Goal: Information Seeking & Learning: Learn about a topic

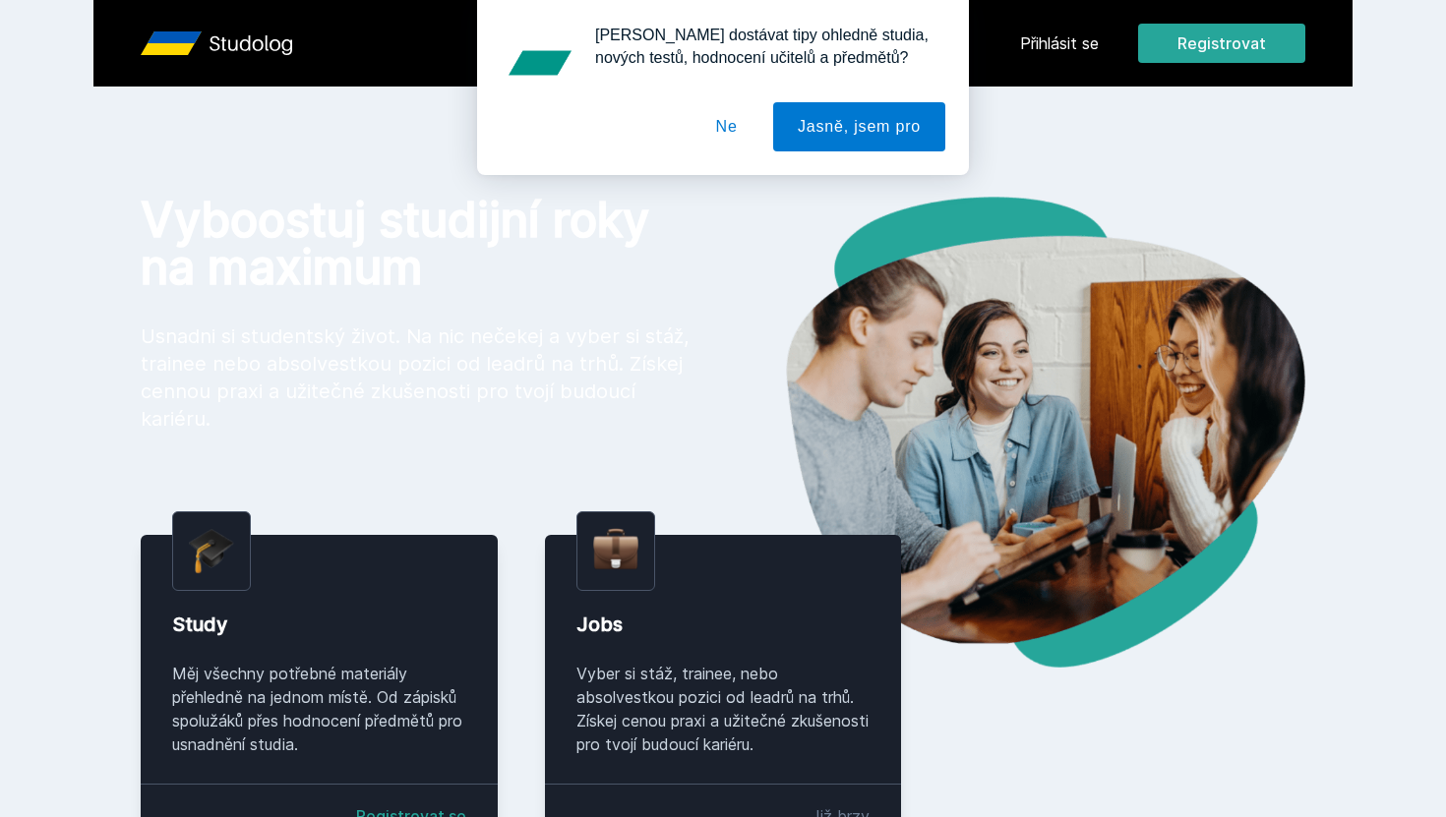
click at [751, 132] on button "Ne" at bounding box center [726, 126] width 71 height 49
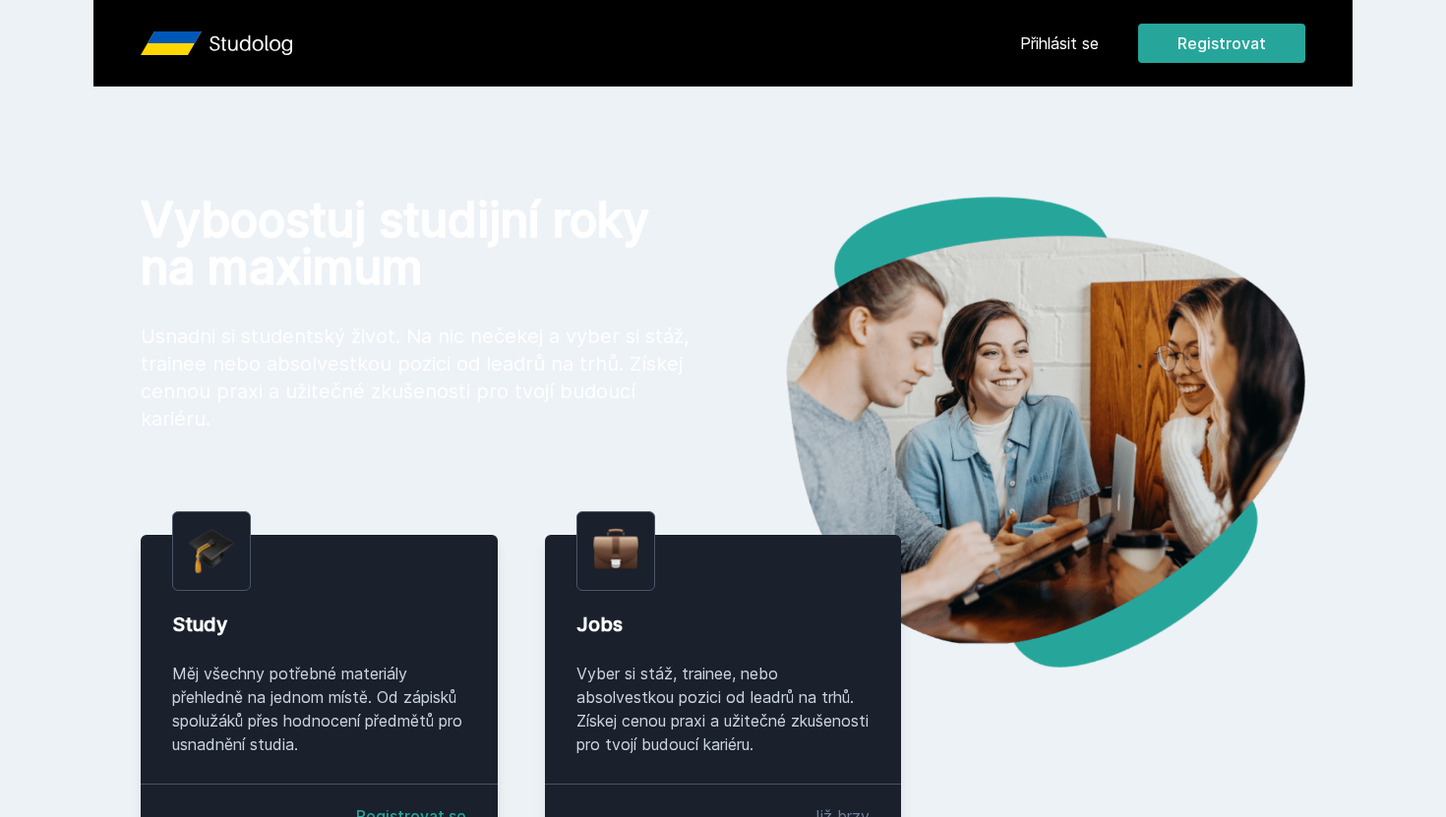
click at [1013, 39] on header "Přihlásit se Registrovat" at bounding box center [722, 43] width 1259 height 87
click at [1058, 40] on link "Přihlásit se" at bounding box center [1059, 43] width 79 height 24
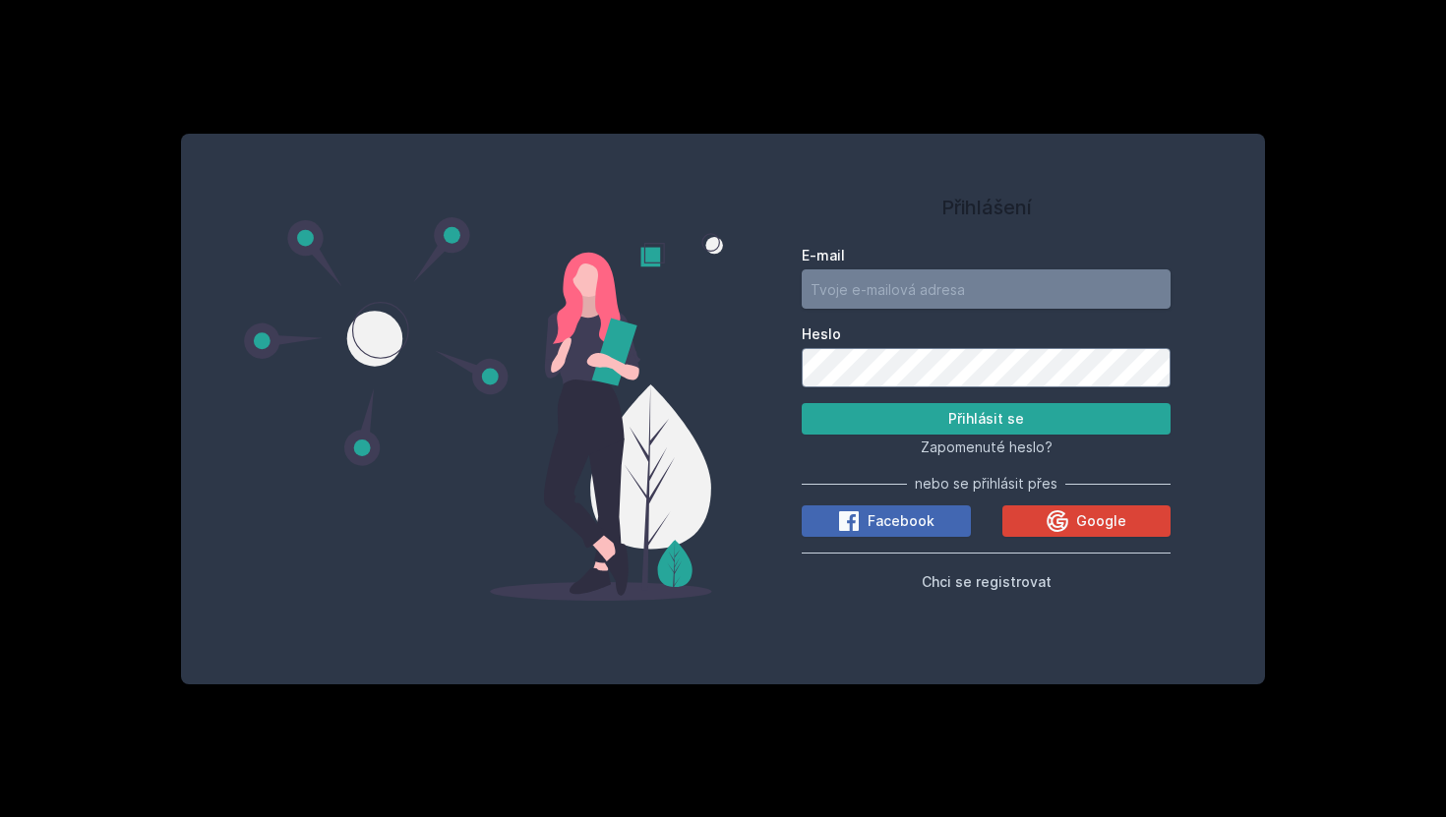
type input "[EMAIL_ADDRESS][DOMAIN_NAME]"
click at [903, 306] on input "[EMAIL_ADDRESS][DOMAIN_NAME]" at bounding box center [985, 288] width 369 height 39
click at [918, 419] on button "Přihlásit se" at bounding box center [985, 418] width 369 height 31
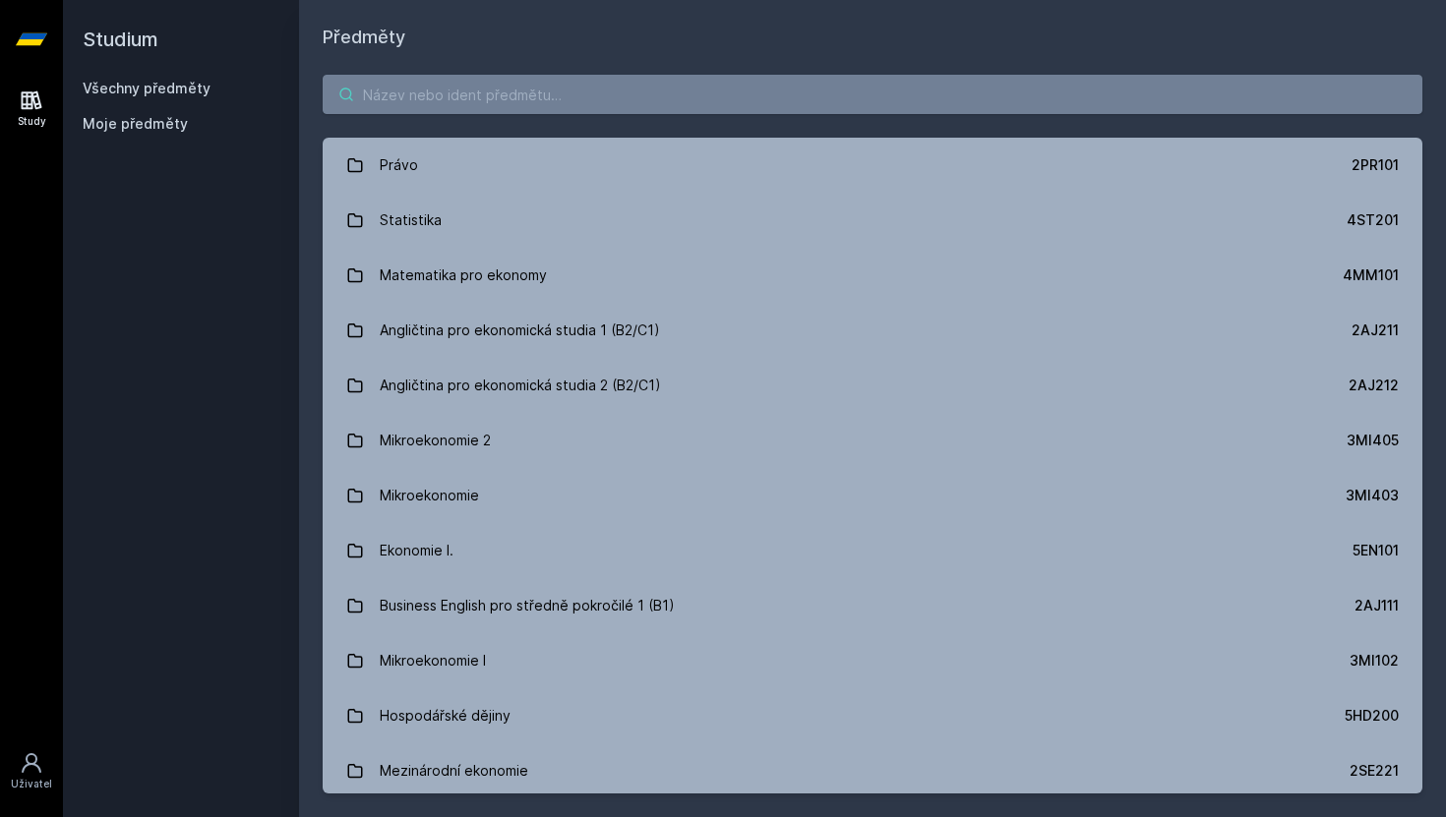
click at [592, 98] on input "search" at bounding box center [872, 94] width 1099 height 39
type input "a"
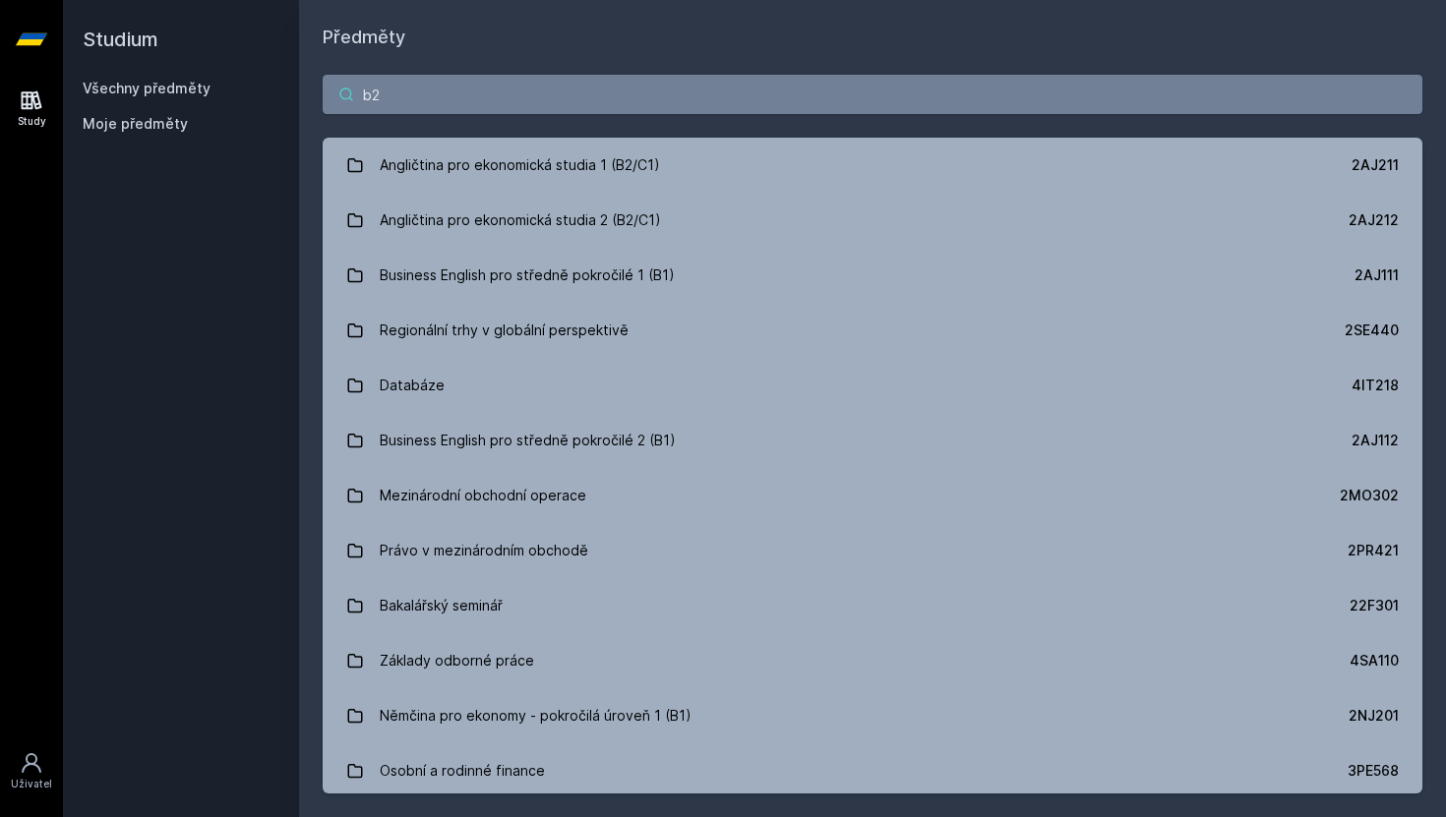
type input "b"
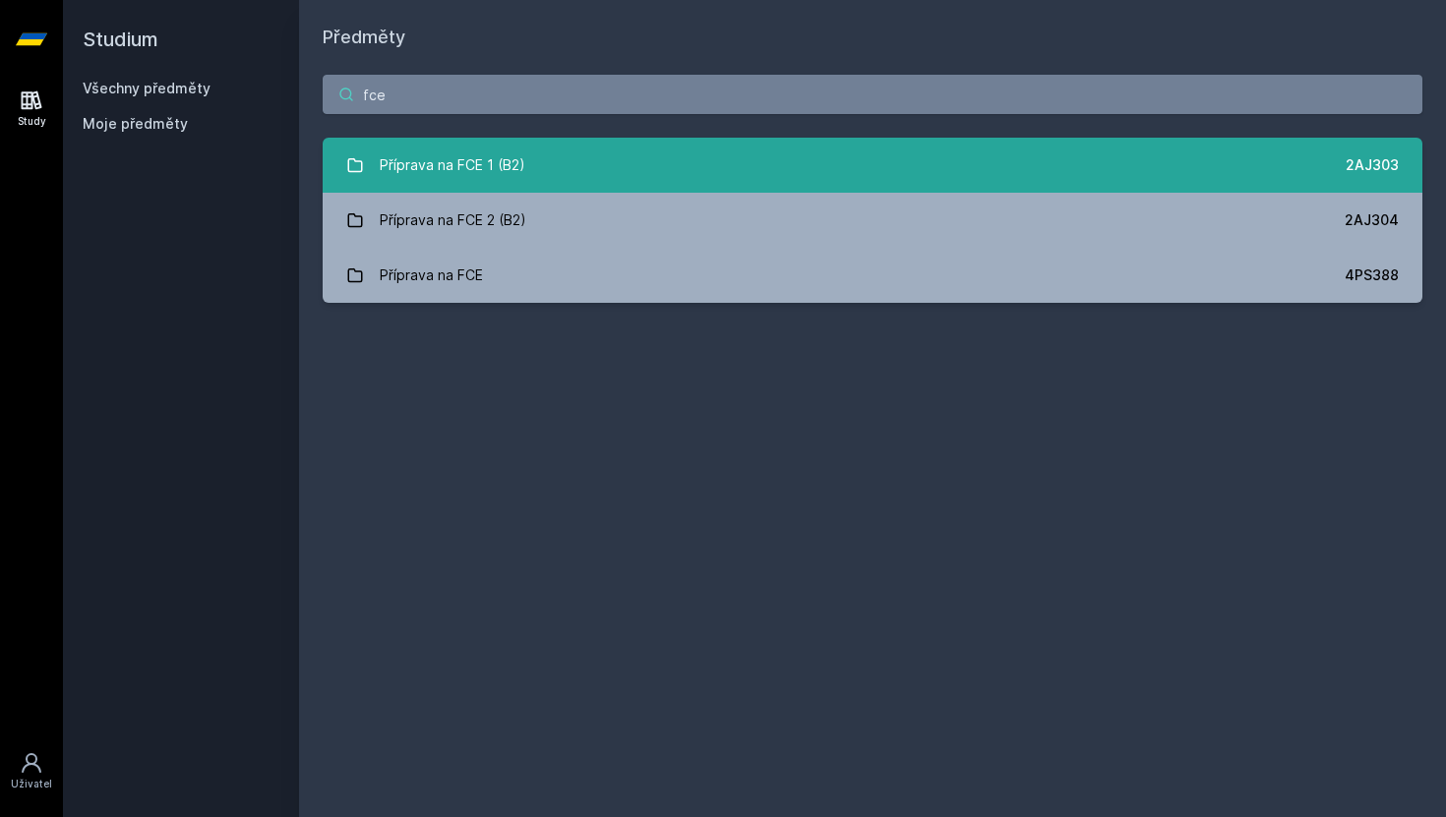
type input "fce"
click at [563, 166] on link "Příprava na FCE 1 (B2) 2AJ303" at bounding box center [872, 165] width 1099 height 55
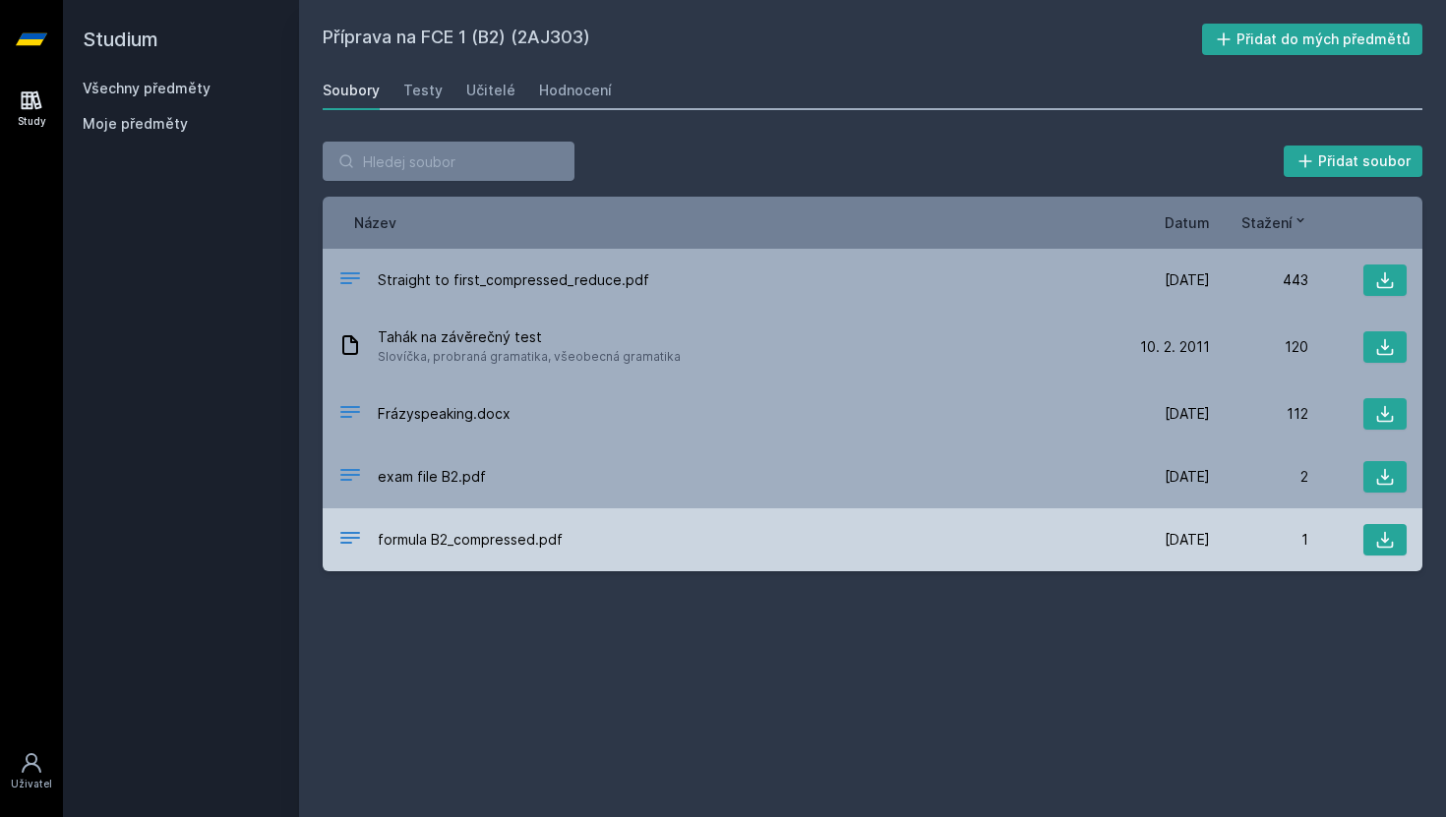
click at [562, 534] on div "formula B2_compressed.pdf" at bounding box center [724, 540] width 773 height 29
click at [1372, 542] on button at bounding box center [1384, 539] width 43 height 31
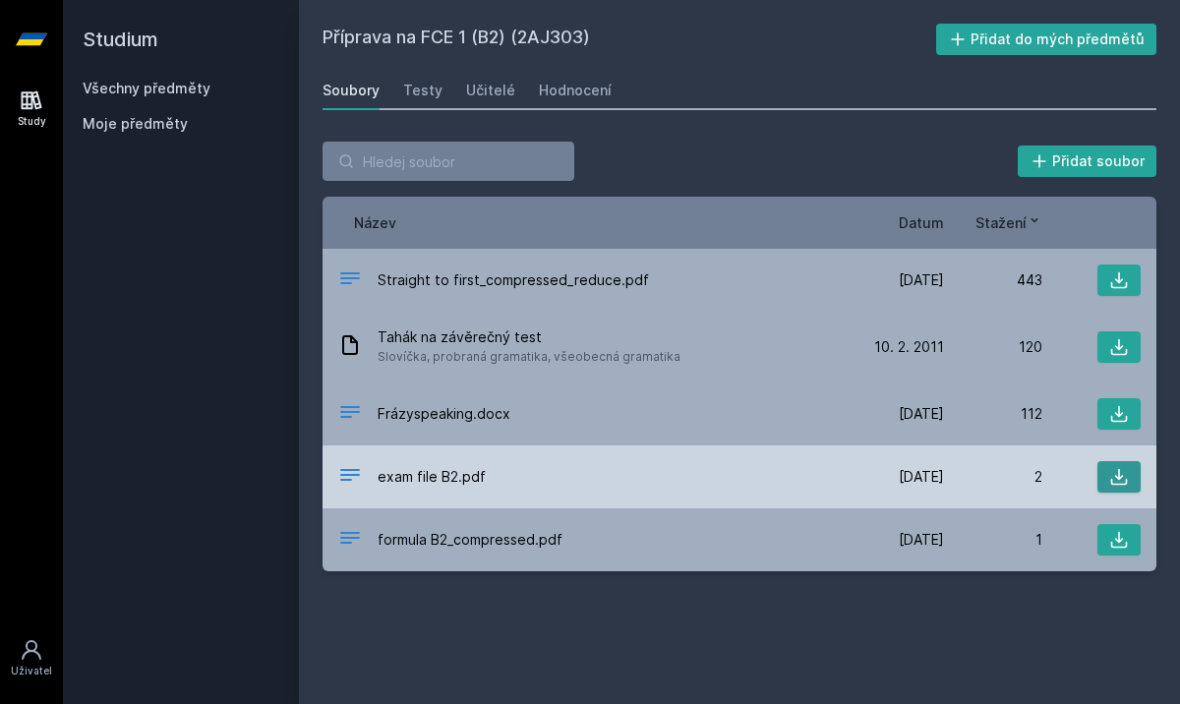
click at [1111, 480] on icon at bounding box center [1119, 477] width 17 height 17
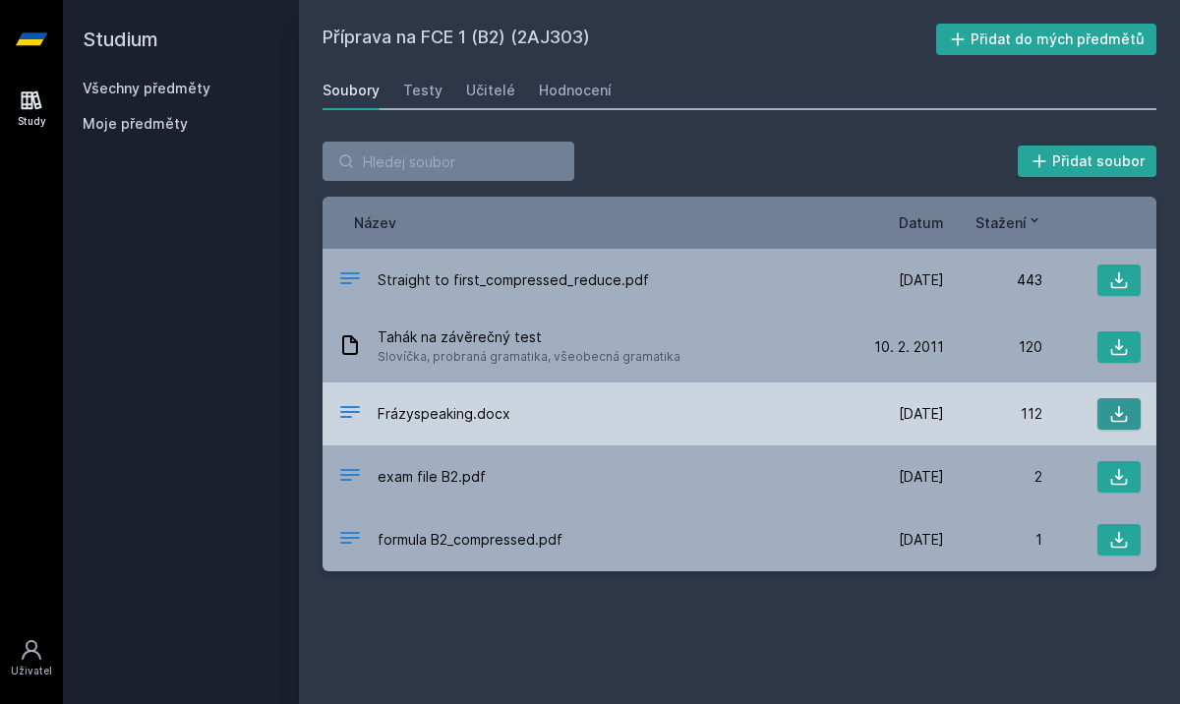
click at [1116, 416] on icon at bounding box center [1119, 414] width 20 height 20
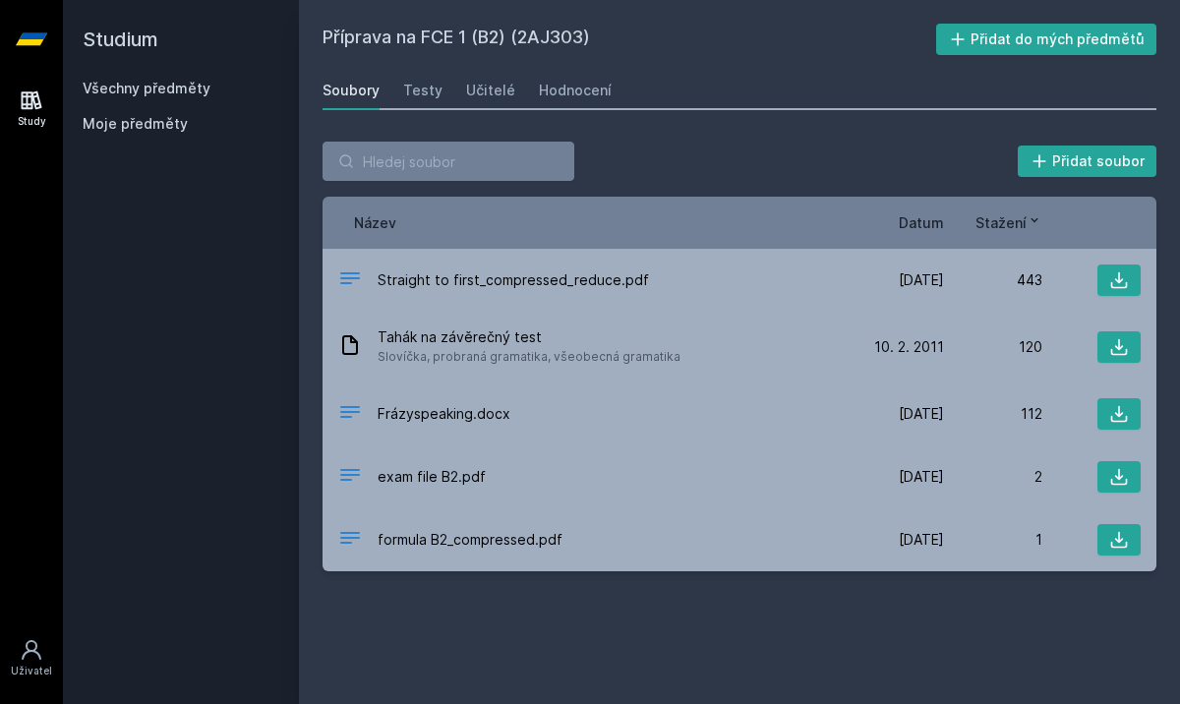
click at [212, 116] on div "Moje předměty" at bounding box center [181, 124] width 197 height 20
click at [152, 132] on span "Moje předměty" at bounding box center [135, 124] width 105 height 20
click at [446, 171] on input "search" at bounding box center [449, 161] width 252 height 39
click at [93, 27] on h2 "Studium" at bounding box center [181, 39] width 197 height 79
click at [40, 100] on icon at bounding box center [32, 101] width 24 height 24
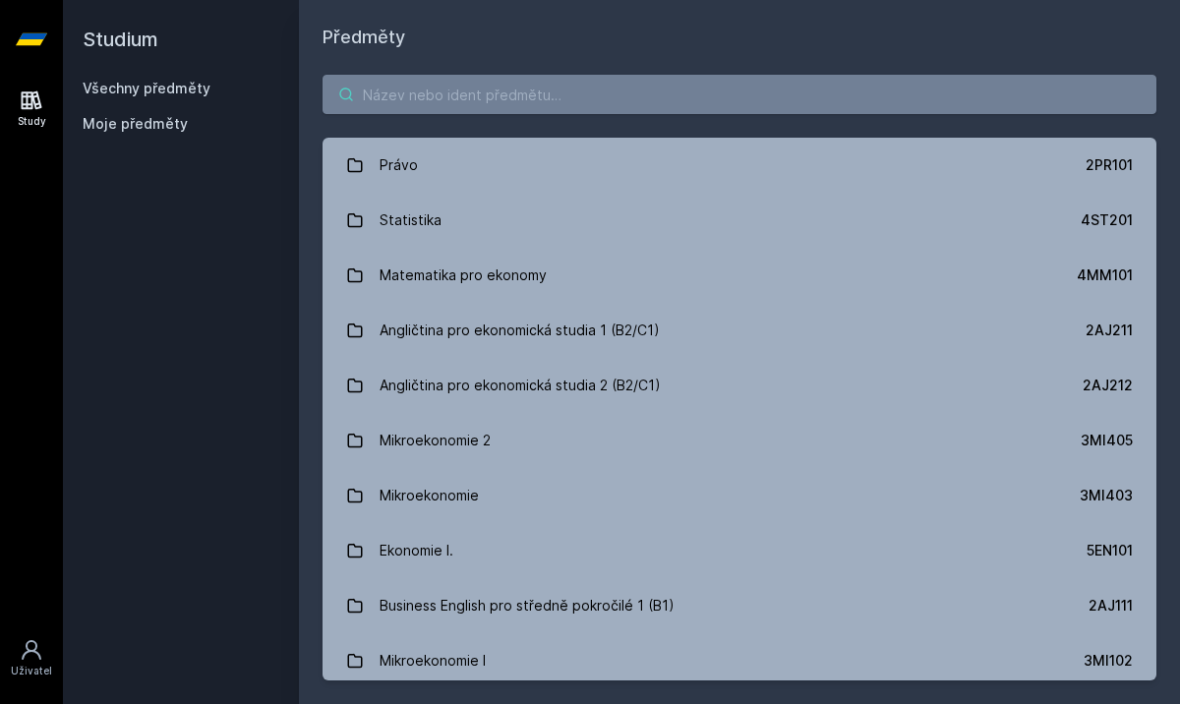
click at [517, 97] on input "search" at bounding box center [740, 94] width 834 height 39
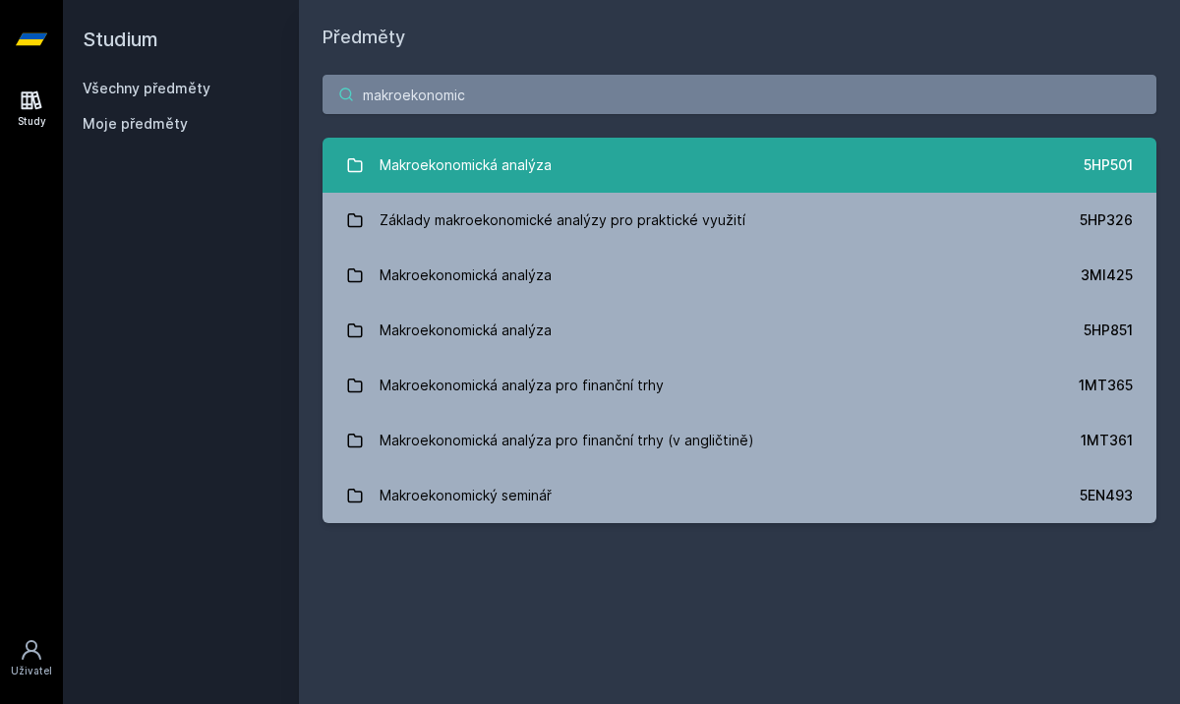
type input "makroekonomic"
click at [498, 172] on div "Makroekonomická analýza" at bounding box center [466, 165] width 172 height 39
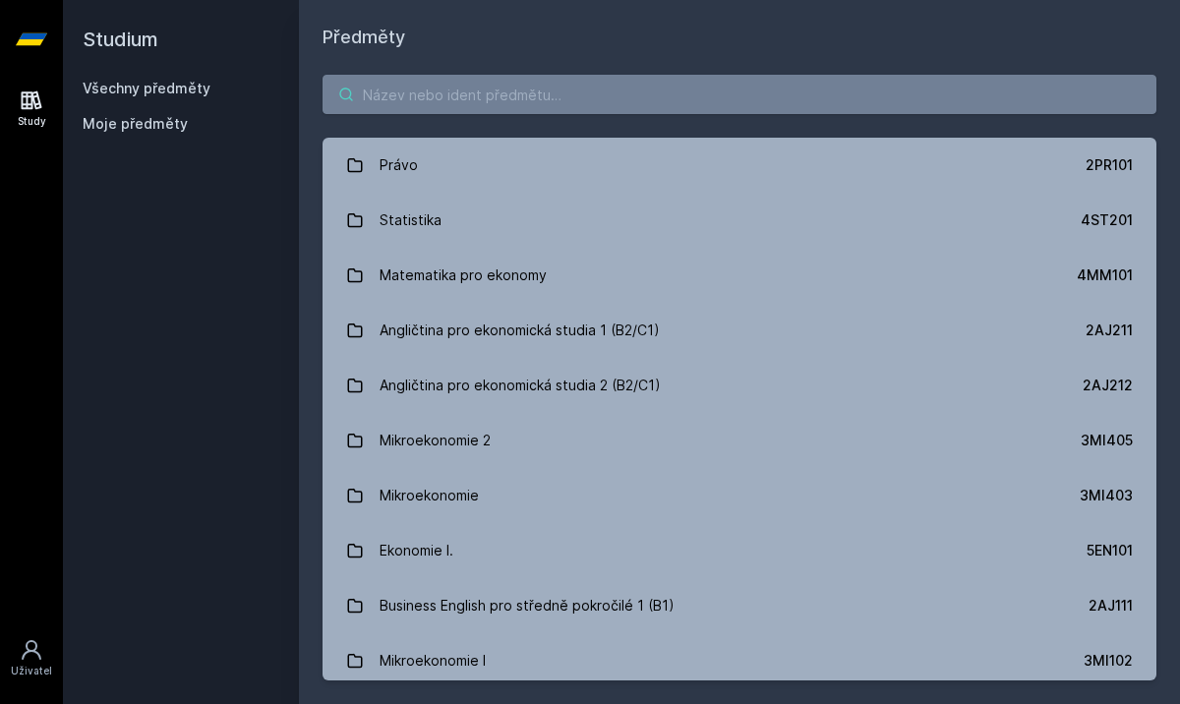
click at [381, 97] on input "search" at bounding box center [740, 94] width 834 height 39
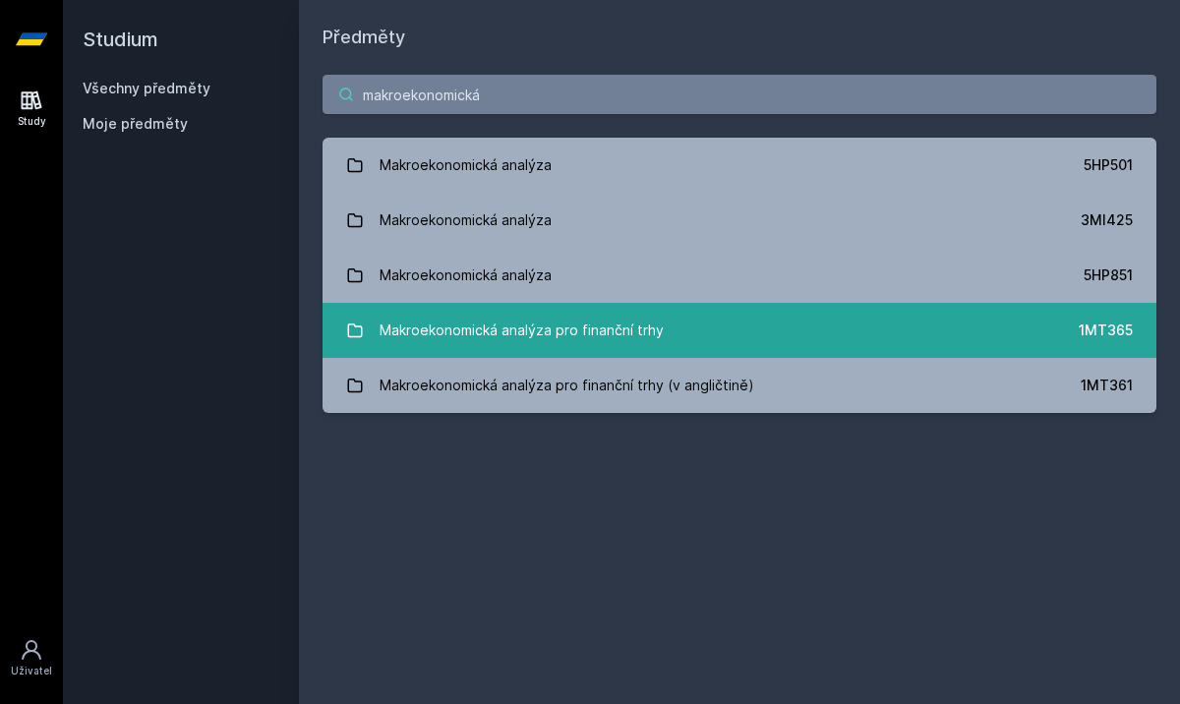
type input "makroekonomická"
click at [501, 325] on div "Makroekonomická analýza pro finanční trhy" at bounding box center [522, 330] width 284 height 39
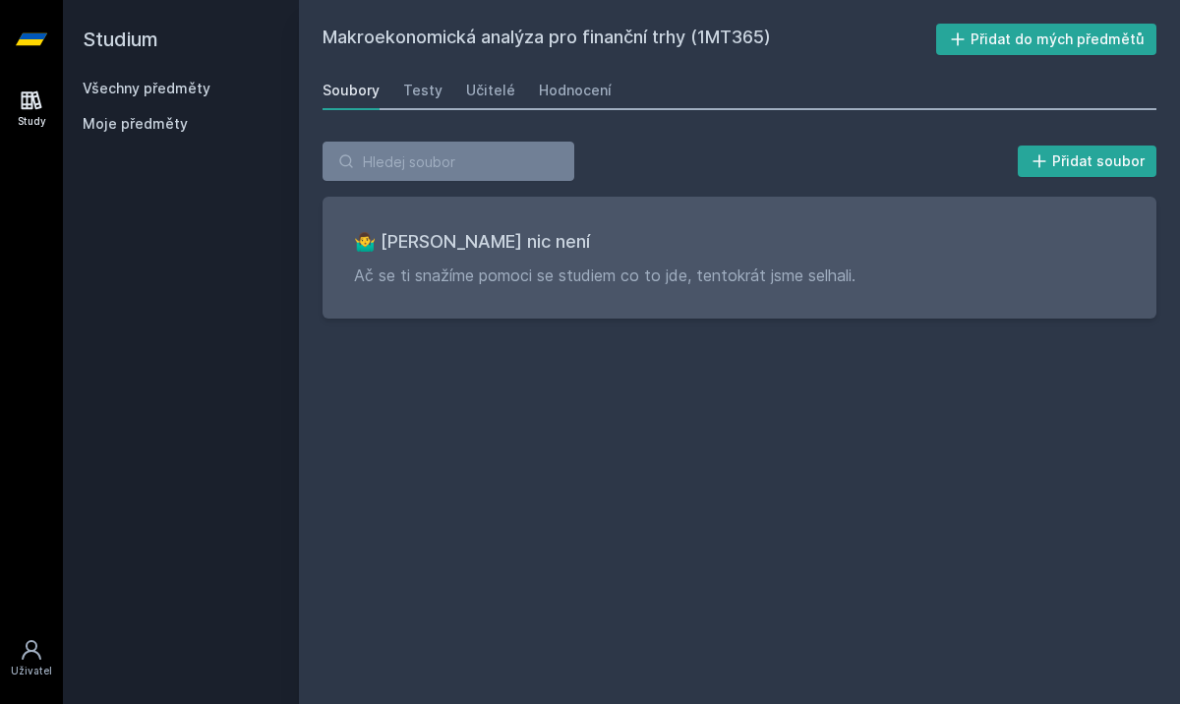
click at [552, 43] on h2 "Makroekonomická analýza pro finanční trhy (1MT365)" at bounding box center [630, 39] width 614 height 31
click at [132, 82] on link "Všechny předměty" at bounding box center [147, 88] width 128 height 17
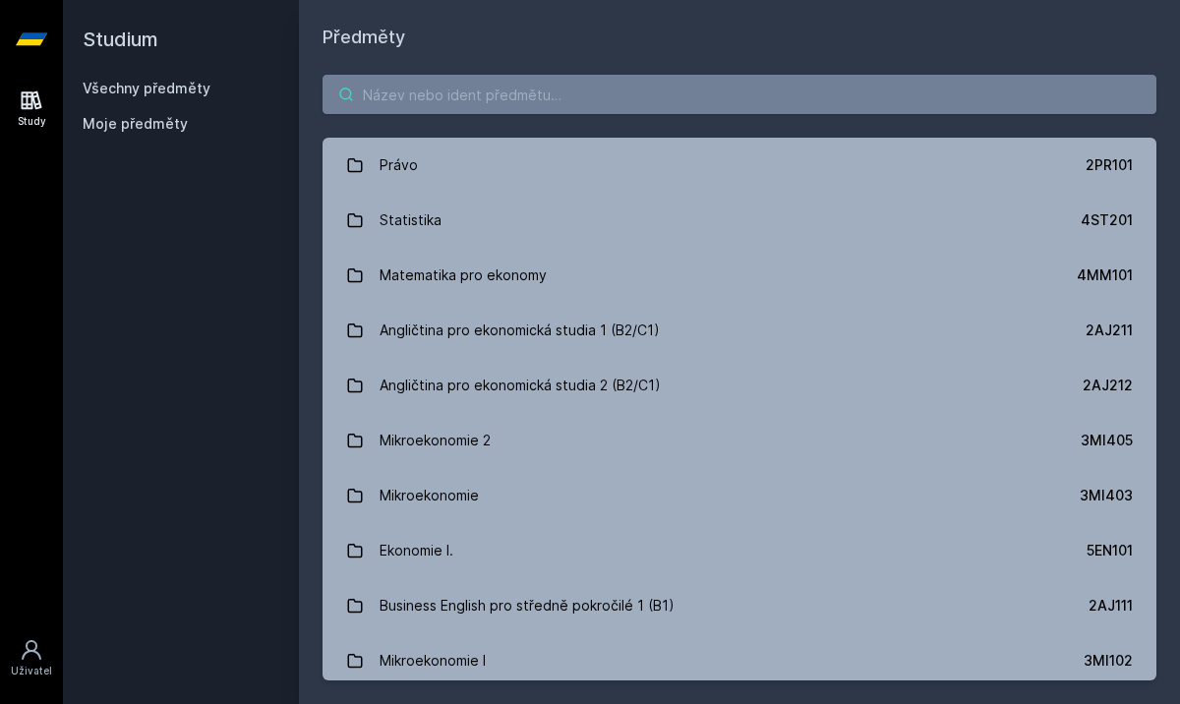
click at [469, 84] on input "search" at bounding box center [740, 94] width 834 height 39
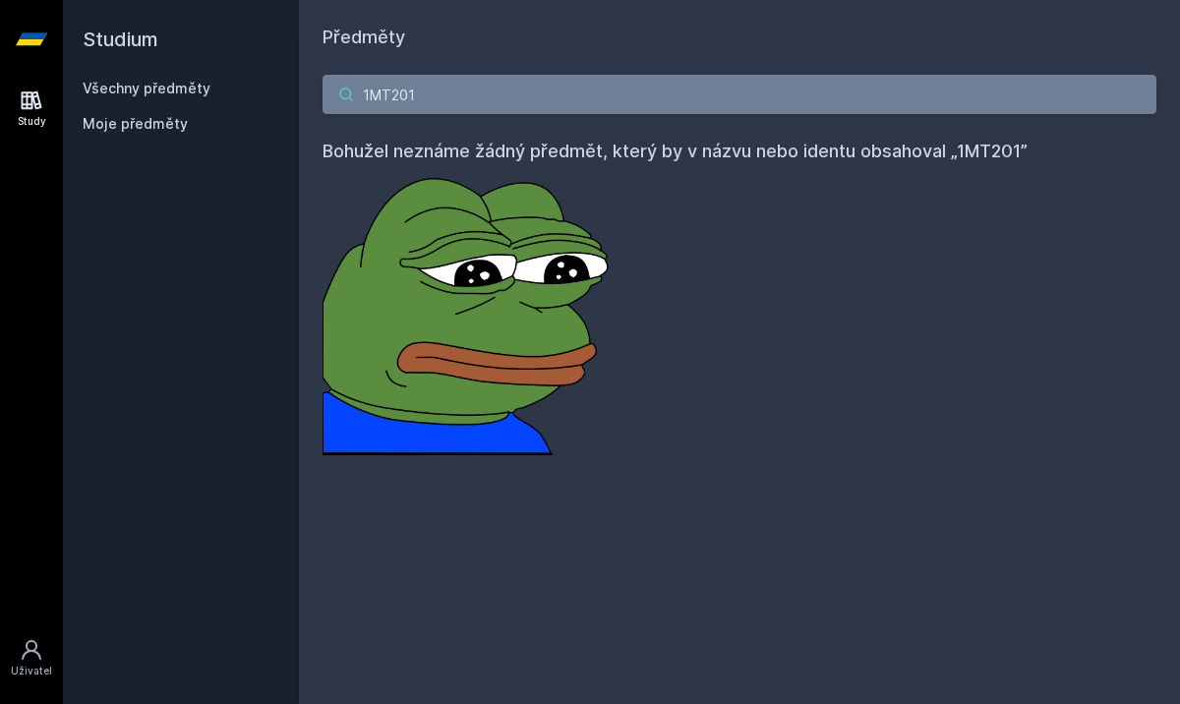
drag, startPoint x: 499, startPoint y: 108, endPoint x: 333, endPoint y: 81, distance: 167.5
click at [332, 81] on input "1MT201" at bounding box center [740, 94] width 834 height 39
type input "1MT201"
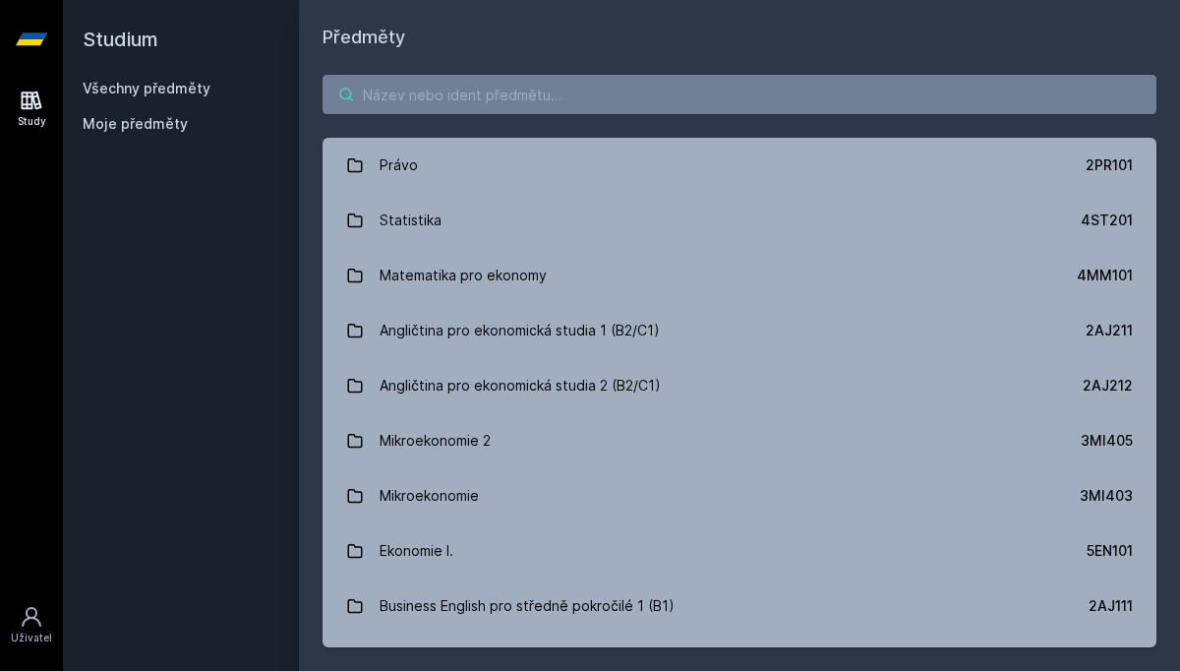
click at [462, 85] on input "search" at bounding box center [740, 94] width 834 height 39
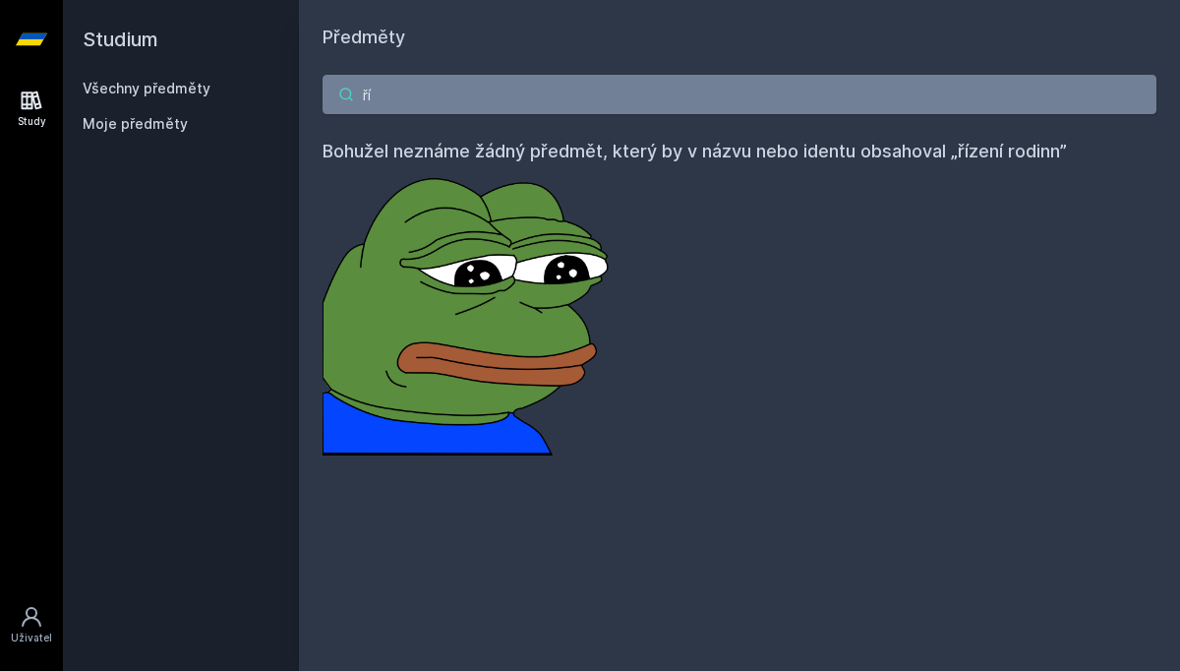
type input "ř"
